Goal: Register for event/course

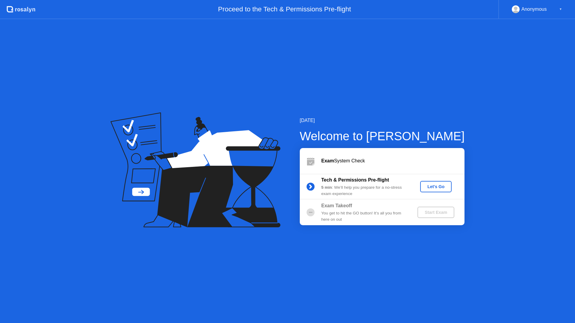
click at [435, 187] on div "Let's Go" at bounding box center [435, 186] width 27 height 5
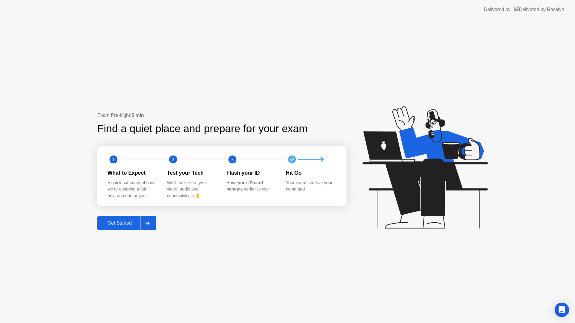
click at [128, 226] on div "Get Started" at bounding box center [119, 223] width 41 height 5
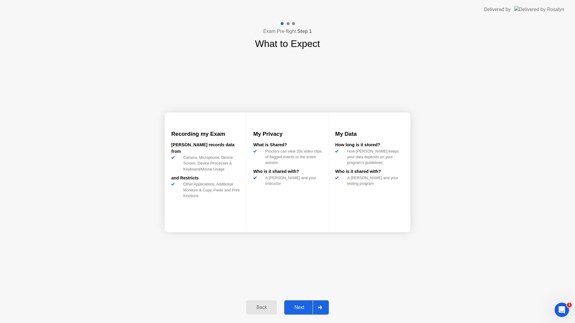
click at [305, 312] on button "Next" at bounding box center [306, 308] width 45 height 14
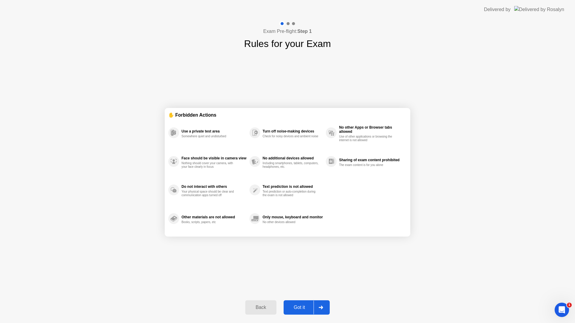
click at [304, 310] on div "Got it" at bounding box center [299, 307] width 28 height 5
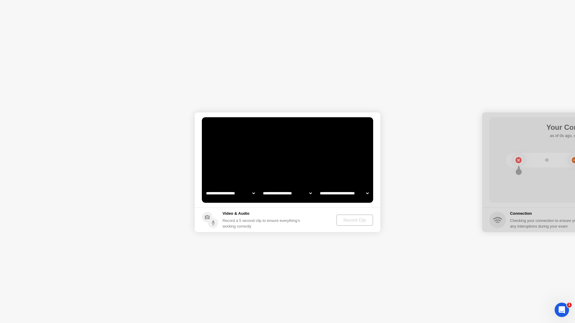
select select "**********"
select select "*******"
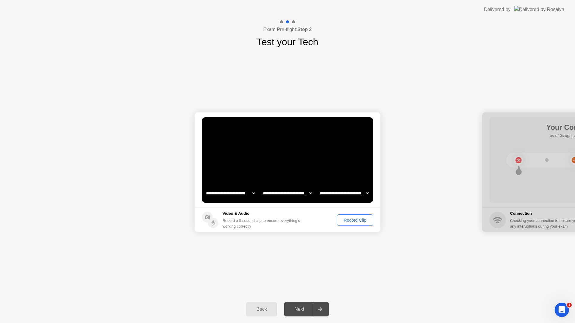
click at [353, 221] on div "Record Clip" at bounding box center [355, 220] width 32 height 5
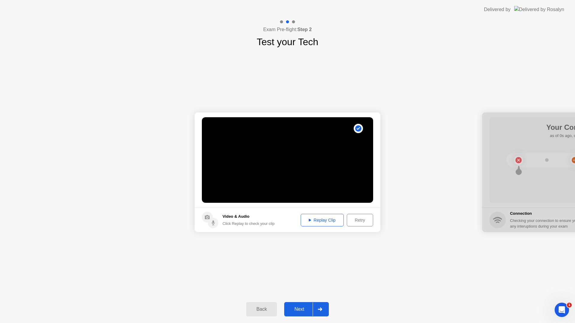
click at [301, 310] on div "Next" at bounding box center [299, 309] width 27 height 5
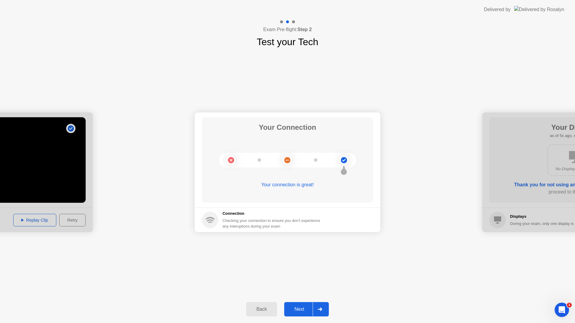
click at [306, 313] on button "Next" at bounding box center [306, 309] width 45 height 14
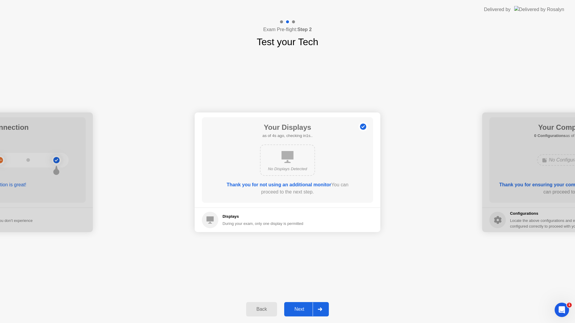
click at [306, 313] on button "Next" at bounding box center [306, 309] width 45 height 14
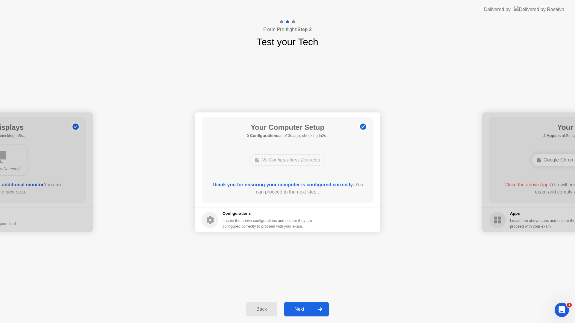
click at [306, 313] on button "Next" at bounding box center [306, 309] width 45 height 14
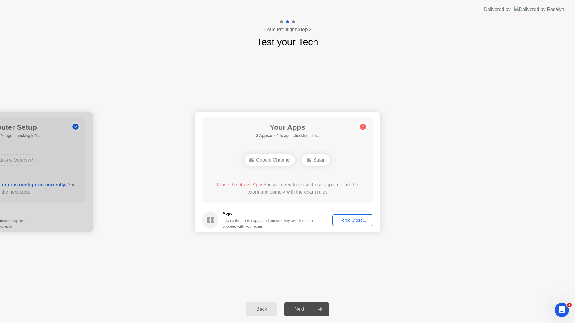
click at [357, 223] on button "Force Close..." at bounding box center [352, 220] width 41 height 11
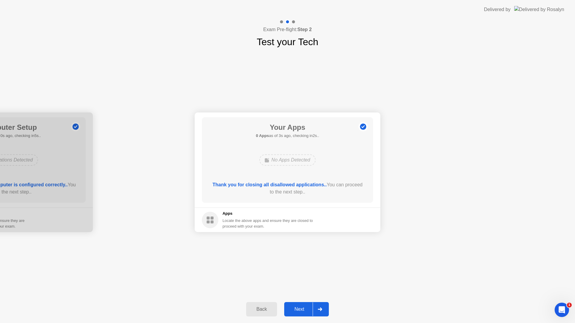
click at [302, 312] on div "Next" at bounding box center [299, 309] width 27 height 5
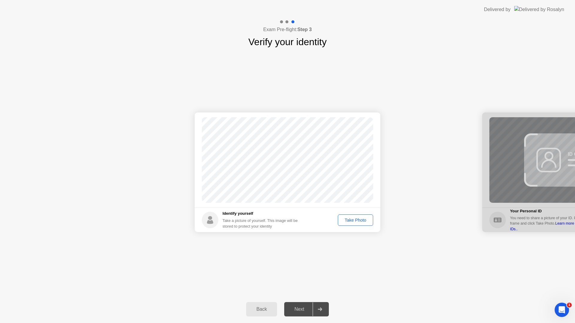
click at [301, 308] on div "Next" at bounding box center [299, 309] width 27 height 5
click at [353, 220] on div "Take Photo" at bounding box center [355, 220] width 31 height 5
click at [353, 220] on div "Retake" at bounding box center [359, 220] width 23 height 5
click at [356, 216] on button "Take Photo" at bounding box center [355, 220] width 35 height 11
click at [300, 309] on div "Next" at bounding box center [299, 309] width 27 height 5
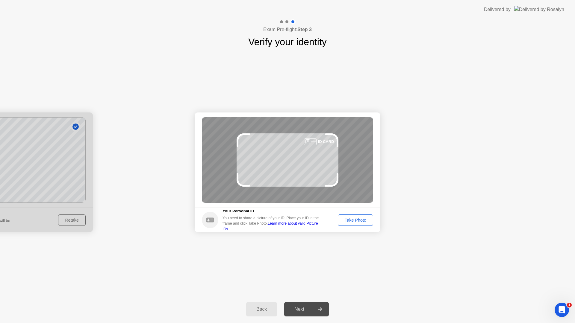
click at [359, 222] on div "Take Photo" at bounding box center [355, 220] width 31 height 5
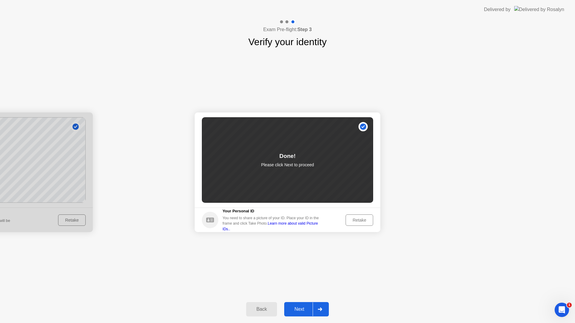
click at [305, 311] on div "Next" at bounding box center [299, 309] width 27 height 5
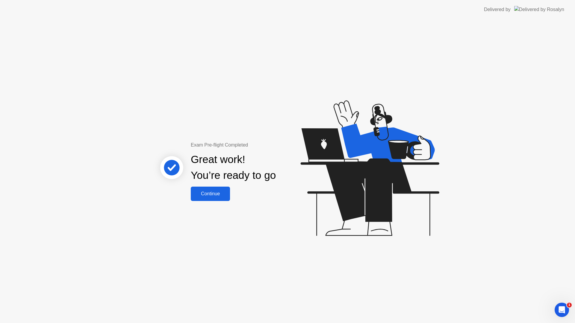
click at [223, 196] on div "Continue" at bounding box center [210, 193] width 36 height 5
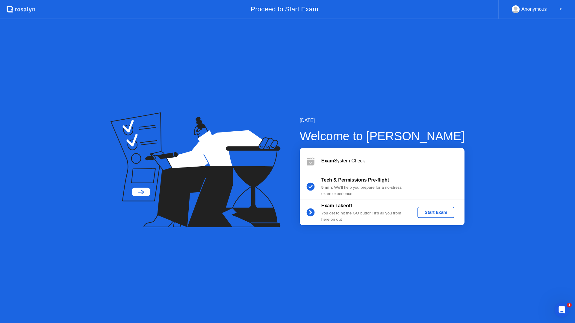
click at [430, 212] on div "Start Exam" at bounding box center [436, 212] width 32 height 5
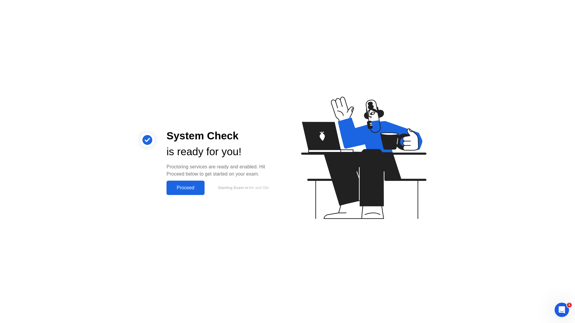
click at [189, 191] on button "Proceed" at bounding box center [185, 188] width 38 height 14
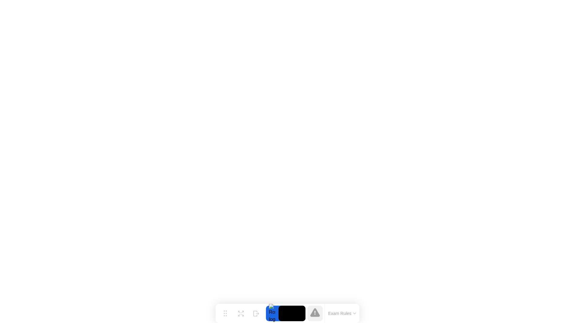
click at [347, 315] on button "Exam Rules" at bounding box center [342, 313] width 32 height 5
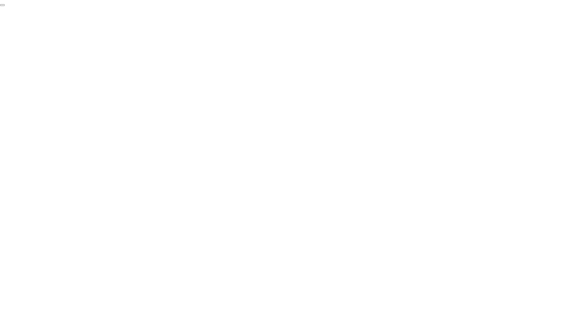
click div "End Proctoring Session"
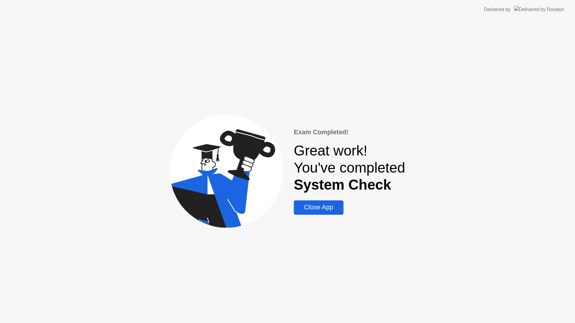
click at [315, 209] on div "Close App" at bounding box center [318, 207] width 46 height 7
